Goal: Task Accomplishment & Management: Manage account settings

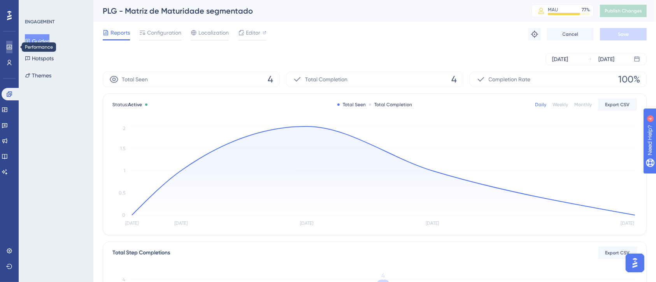
click at [7, 47] on icon at bounding box center [9, 47] width 6 height 6
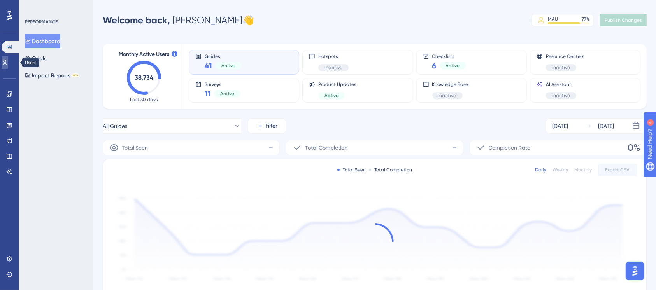
click at [8, 63] on icon at bounding box center [5, 63] width 6 height 6
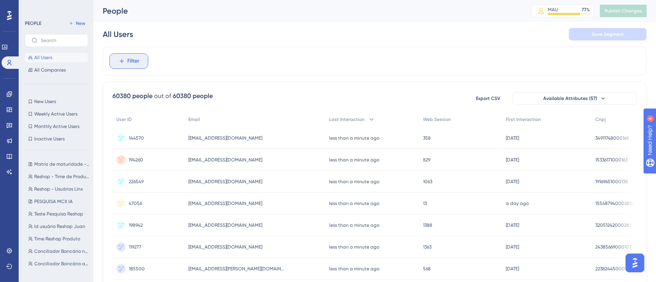
click at [137, 61] on span "Filter" at bounding box center [134, 60] width 12 height 9
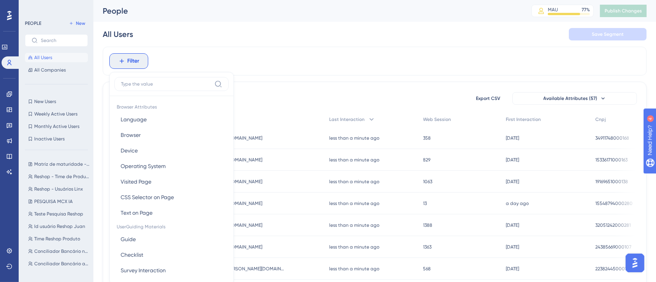
scroll to position [37, 0]
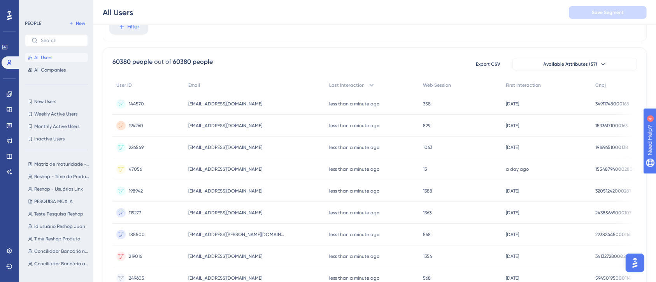
scroll to position [0, 0]
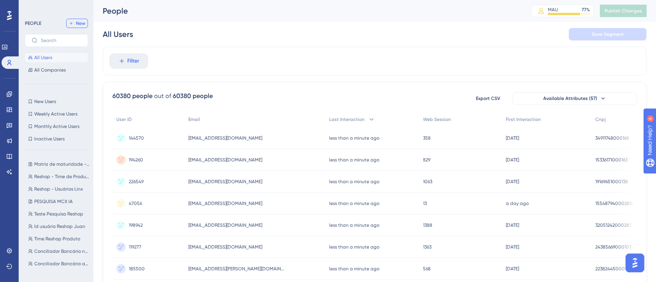
click at [77, 26] on button "New" at bounding box center [77, 23] width 22 height 9
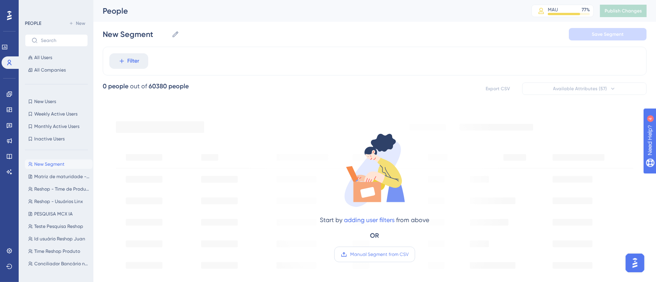
click at [376, 258] on label "Manual Segment from CSV" at bounding box center [374, 255] width 81 height 16
click at [408, 254] on input "Manual Segment from CSV" at bounding box center [408, 254] width 0 height 0
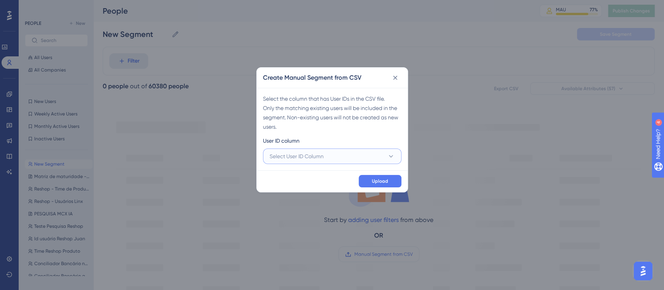
click at [333, 156] on button "Select User ID Column" at bounding box center [332, 157] width 138 height 16
click at [336, 182] on div "A - 47.077.494/0001-76 A - 47.077.494/0001-76" at bounding box center [332, 180] width 116 height 16
click at [379, 182] on span "Upload" at bounding box center [380, 181] width 16 height 6
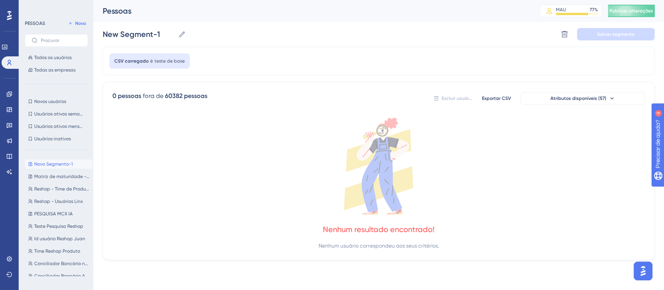
click at [302, 186] on icon at bounding box center [378, 166] width 533 height 97
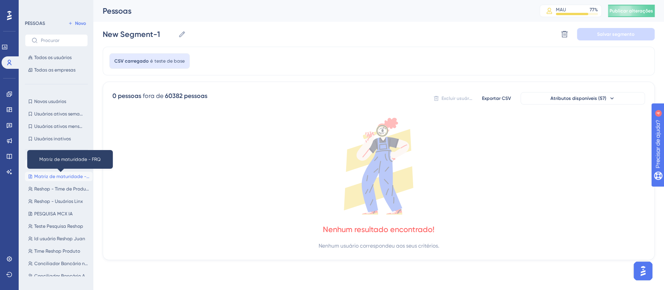
click at [49, 178] on font "Matriz de maturidade - FRQ" at bounding box center [65, 176] width 62 height 5
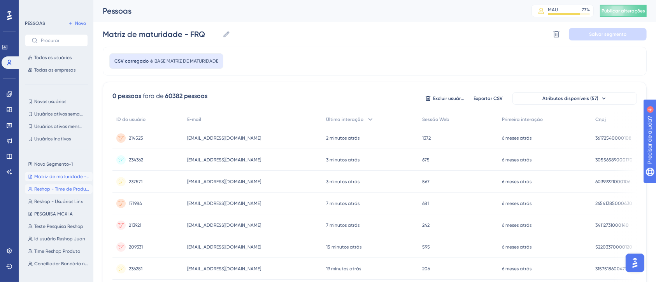
click at [41, 193] on button "Reshop - Time de Produtos Reshop - Time de Produtos" at bounding box center [59, 188] width 68 height 9
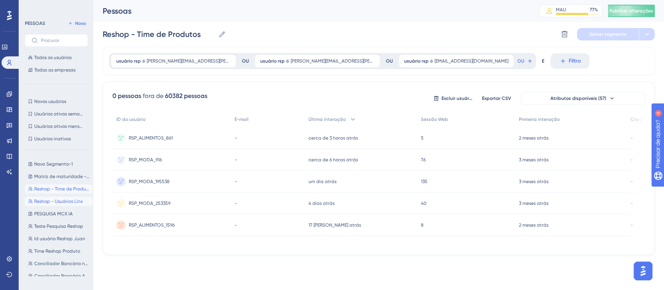
click at [50, 204] on font "Reshop - Usuários Linx" at bounding box center [58, 201] width 49 height 5
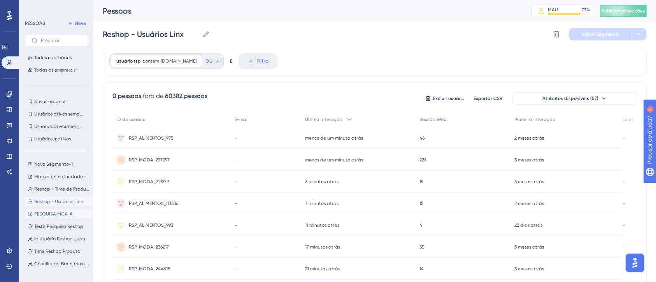
click at [55, 216] on font "PESQUISA MCX IA" at bounding box center [53, 213] width 39 height 5
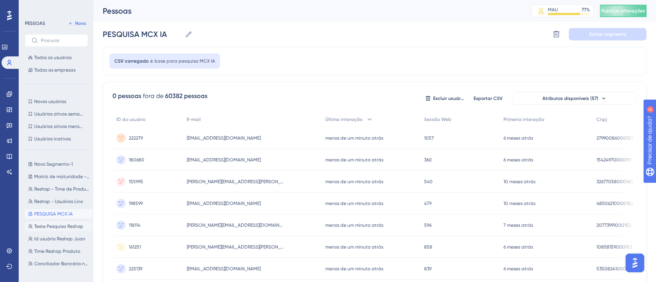
click at [68, 225] on font "Teste Pesquisa Reshop" at bounding box center [58, 226] width 49 height 5
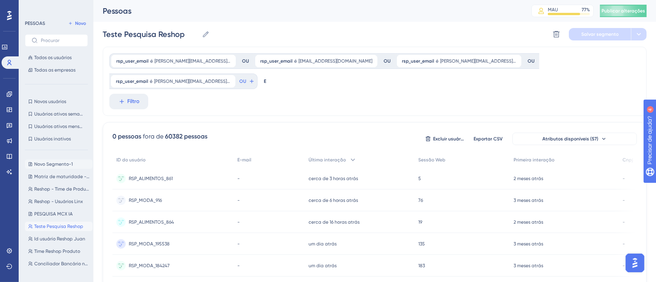
click at [65, 163] on font "Novo Segmento-1" at bounding box center [53, 163] width 39 height 5
type input "New Segment-1"
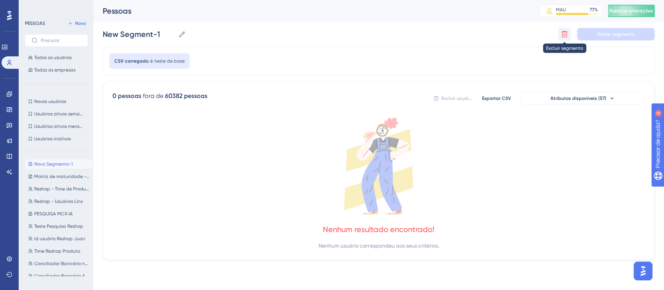
click at [567, 31] on icon at bounding box center [565, 34] width 8 height 8
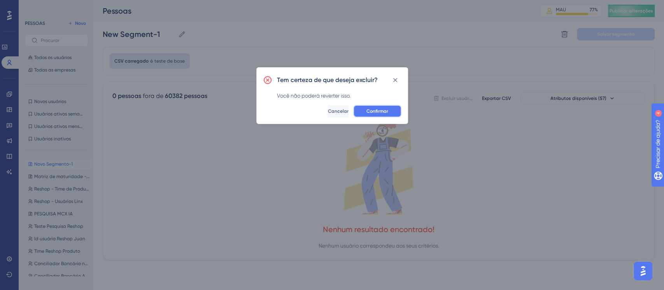
click at [388, 112] on button "Confirmar" at bounding box center [377, 111] width 48 height 12
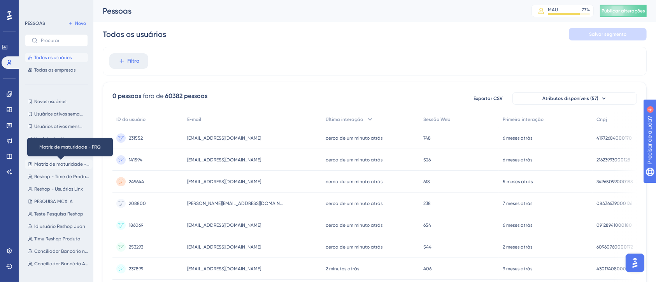
click at [37, 162] on font "Matriz de maturidade - FRQ" at bounding box center [65, 163] width 62 height 5
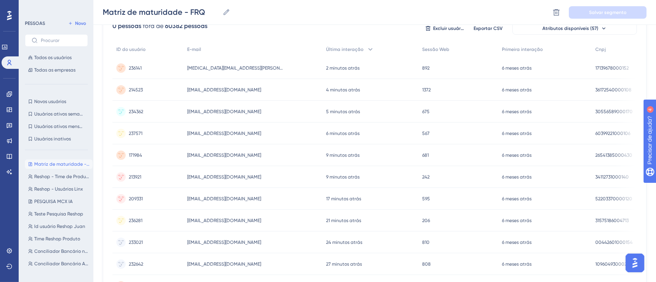
scroll to position [75, 0]
click at [9, 110] on icon at bounding box center [9, 110] width 6 height 6
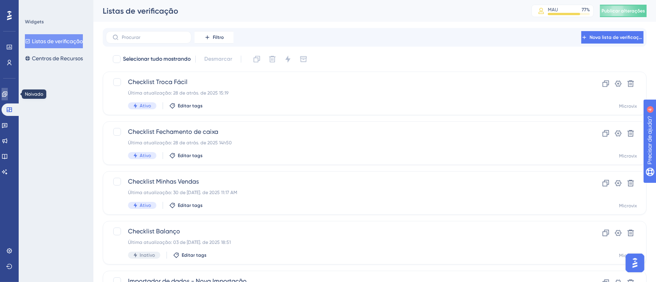
click at [8, 93] on icon at bounding box center [5, 94] width 6 height 6
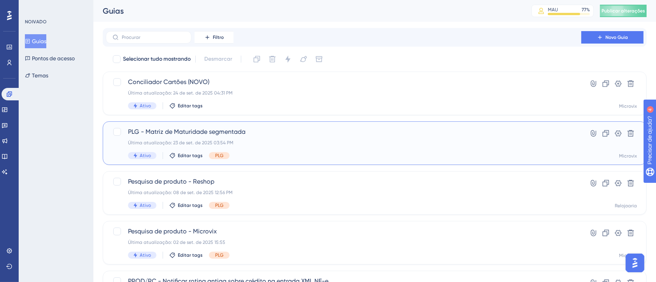
click at [297, 135] on span "PLG - Matriz de Maturidade segmentada" at bounding box center [343, 131] width 431 height 9
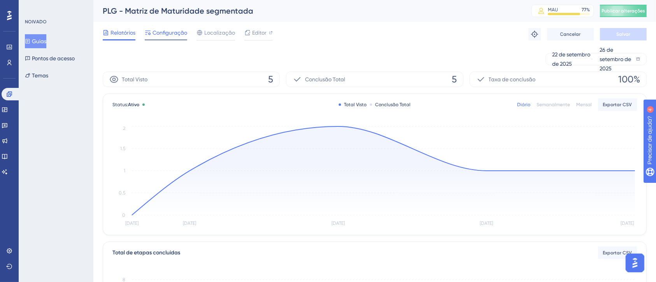
click at [156, 33] on font "Configuração" at bounding box center [170, 33] width 35 height 6
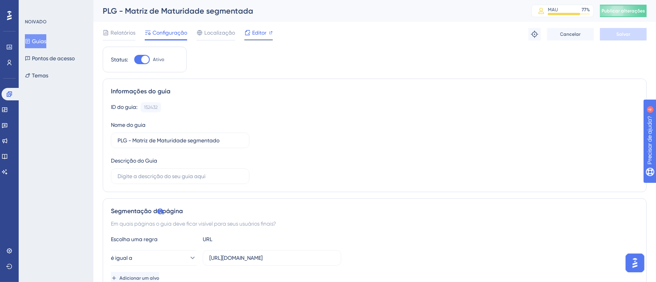
click at [254, 39] on div at bounding box center [258, 39] width 28 height 1
click at [110, 27] on div "Relatórios Configuração Localização Editor Solucionar problemas Cancelar Salvar" at bounding box center [375, 34] width 544 height 25
click at [110, 29] on span "Relatórios" at bounding box center [122, 32] width 25 height 9
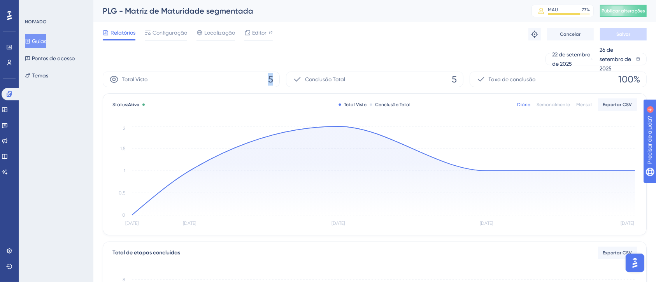
drag, startPoint x: 260, startPoint y: 82, endPoint x: 278, endPoint y: 81, distance: 17.9
click at [278, 81] on div "Total Visto 5" at bounding box center [191, 80] width 177 height 16
click at [308, 55] on div "22 de setembro de 2025 26 de setembro de 2025" at bounding box center [375, 59] width 544 height 12
click at [171, 36] on span "Configuração" at bounding box center [170, 32] width 35 height 9
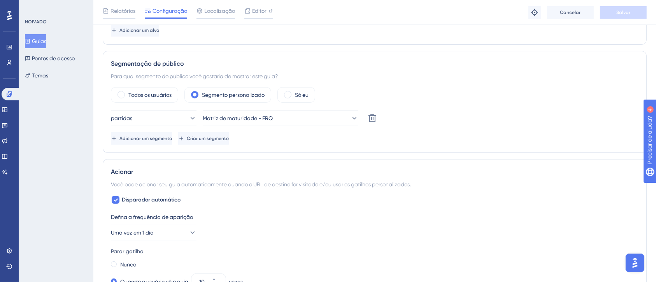
scroll to position [158, 0]
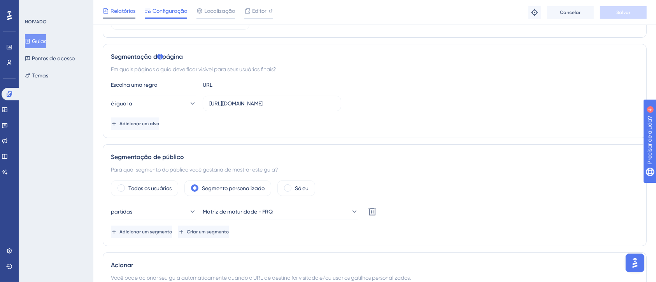
click at [124, 8] on font "Relatórios" at bounding box center [122, 11] width 25 height 6
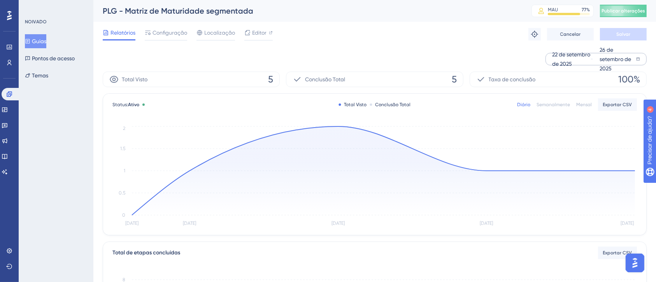
click at [561, 54] on div "22 de setembro de 2025" at bounding box center [571, 59] width 38 height 19
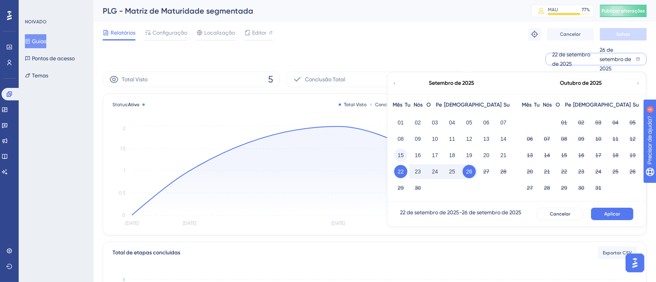
click at [400, 151] on font "15" at bounding box center [401, 155] width 6 height 9
click at [622, 214] on button "Aplicar" at bounding box center [612, 214] width 42 height 12
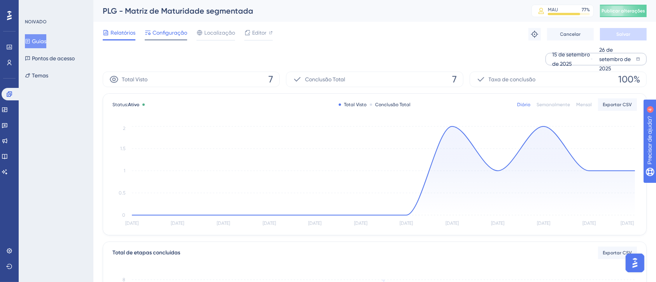
click at [162, 35] on font "Configuração" at bounding box center [170, 33] width 35 height 6
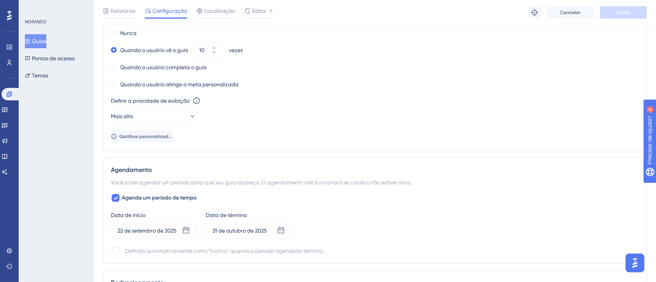
scroll to position [483, 0]
click at [122, 14] on span "Relatórios" at bounding box center [122, 10] width 25 height 9
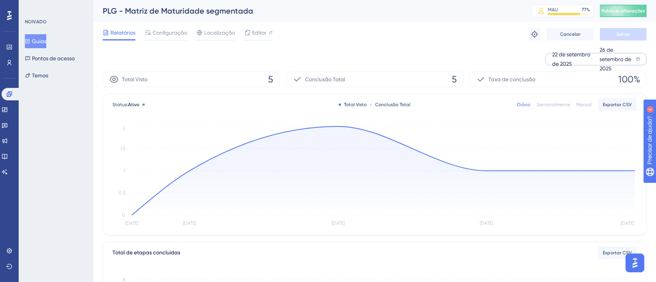
click at [564, 52] on font "22 de setembro de 2025" at bounding box center [571, 59] width 38 height 16
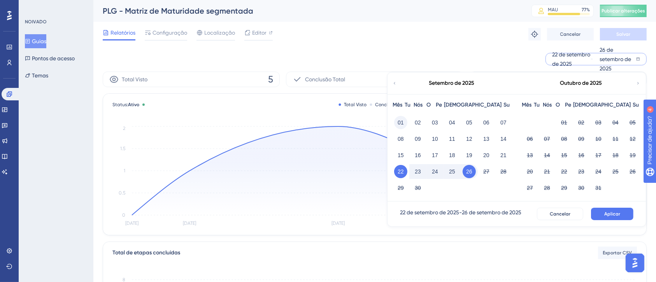
click at [399, 119] on font "01" at bounding box center [401, 122] width 6 height 6
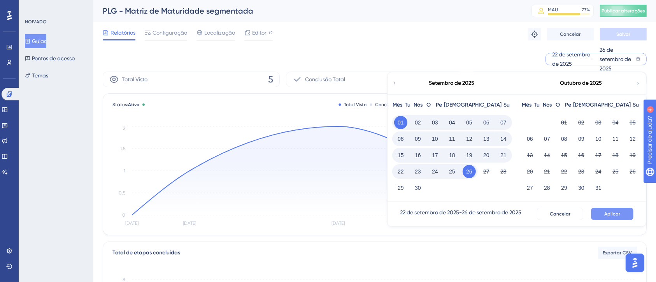
click at [614, 214] on font "Aplicar" at bounding box center [612, 213] width 16 height 5
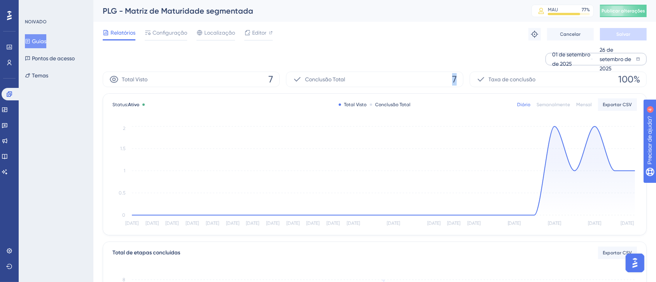
drag, startPoint x: 443, startPoint y: 79, endPoint x: 461, endPoint y: 78, distance: 17.9
click at [461, 78] on div "Conclusão Total 7" at bounding box center [374, 80] width 177 height 16
click at [12, 65] on link at bounding box center [9, 62] width 6 height 12
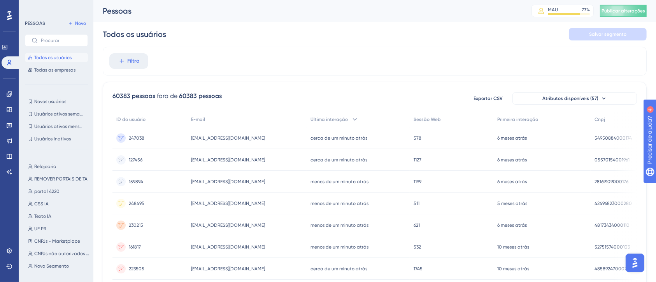
scroll to position [104, 0]
click at [69, 247] on font "CNPJs - Marketplace" at bounding box center [57, 246] width 46 height 5
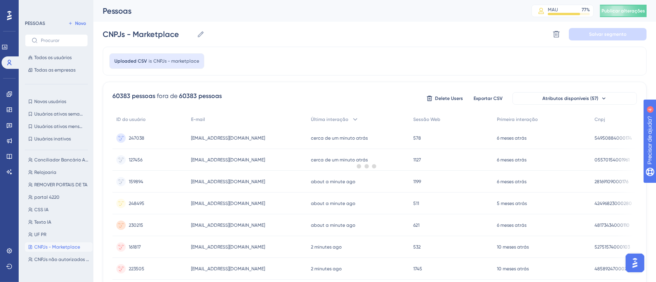
scroll to position [0, 0]
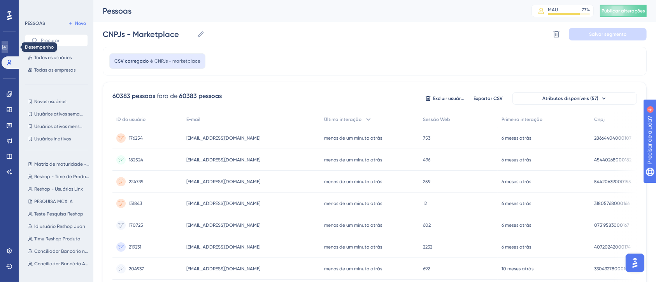
click at [7, 45] on icon at bounding box center [4, 47] width 5 height 5
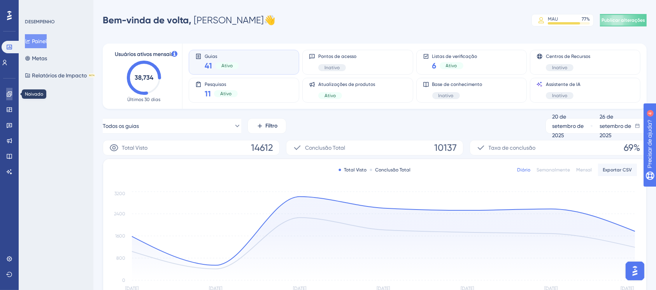
click at [6, 94] on link at bounding box center [9, 94] width 6 height 12
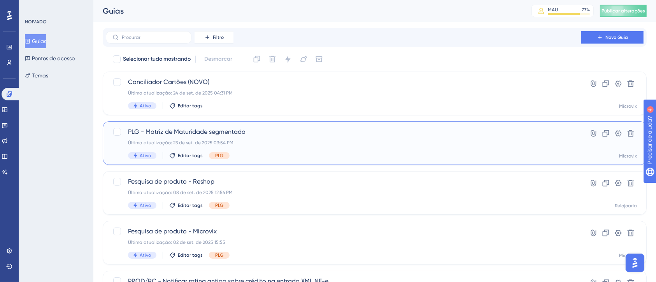
click at [331, 133] on span "PLG - Matriz de Maturidade segmentada" at bounding box center [343, 131] width 431 height 9
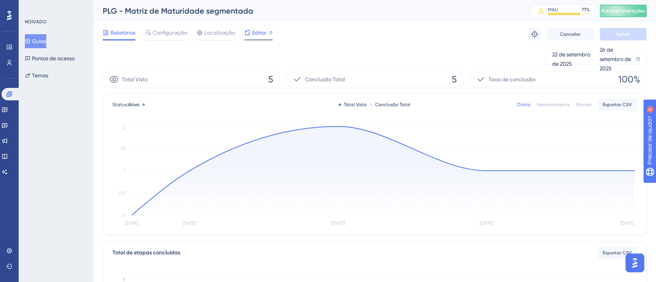
click at [249, 34] on icon at bounding box center [247, 33] width 6 height 6
